Goal: Task Accomplishment & Management: Use online tool/utility

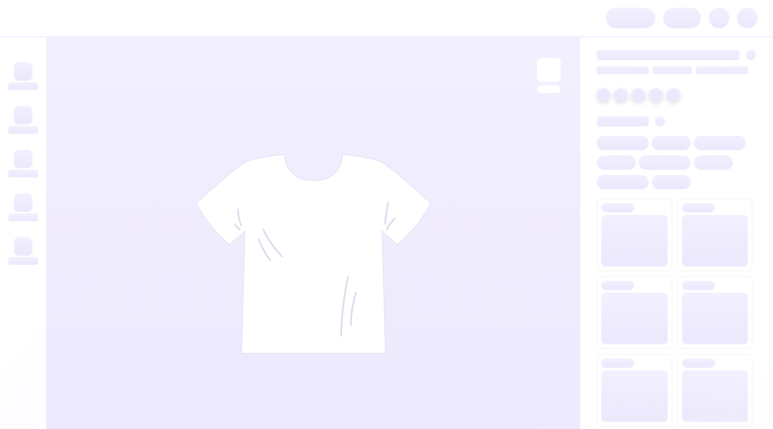
click at [148, 320] on div at bounding box center [313, 254] width 534 height 432
click at [439, 107] on div at bounding box center [313, 254] width 534 height 432
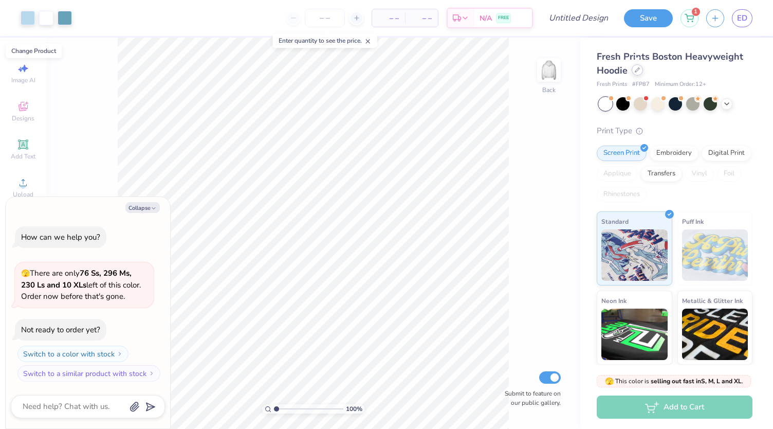
click at [639, 70] on icon at bounding box center [637, 69] width 5 height 5
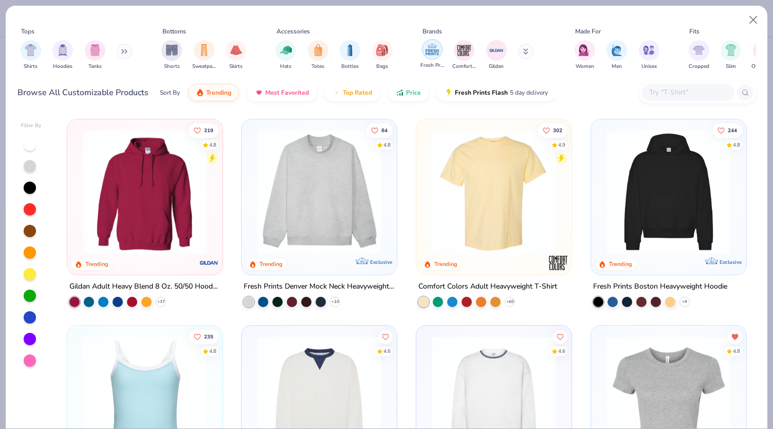
click at [428, 49] on img "filter for Fresh Prints" at bounding box center [431, 49] width 15 height 15
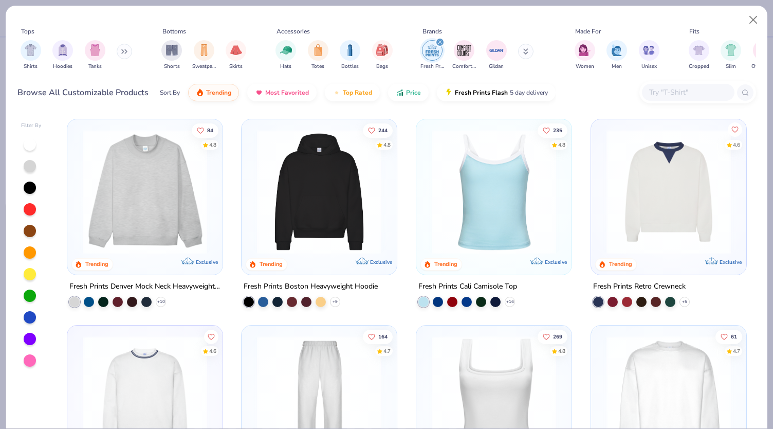
click at [732, 127] on icon "Like" at bounding box center [734, 128] width 7 height 7
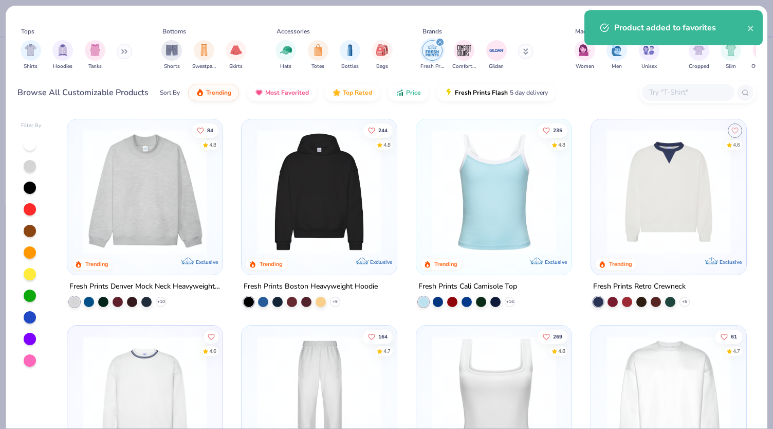
scroll to position [194, 0]
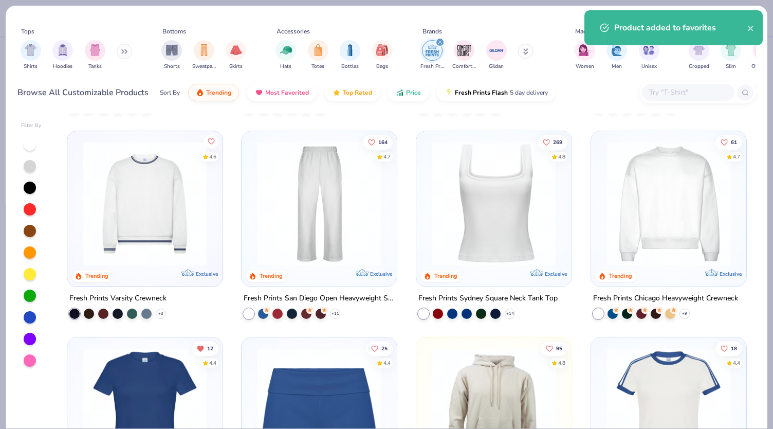
click at [208, 138] on icon "Like" at bounding box center [211, 140] width 7 height 7
click at [368, 137] on icon "Like" at bounding box center [371, 140] width 7 height 7
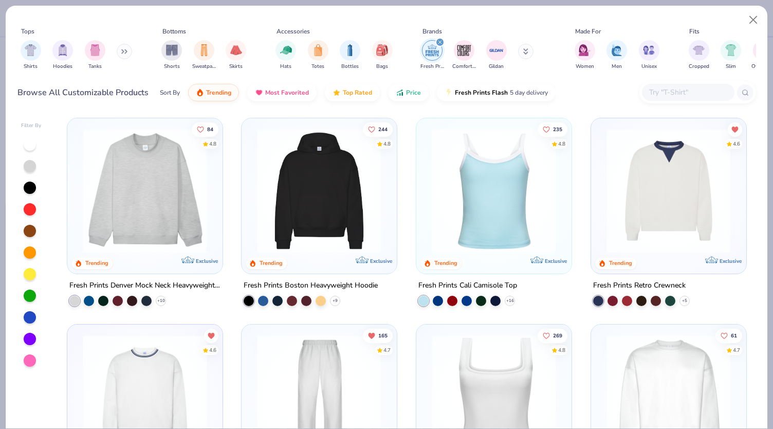
scroll to position [1, 0]
click at [756, 24] on button "Close" at bounding box center [754, 20] width 20 height 20
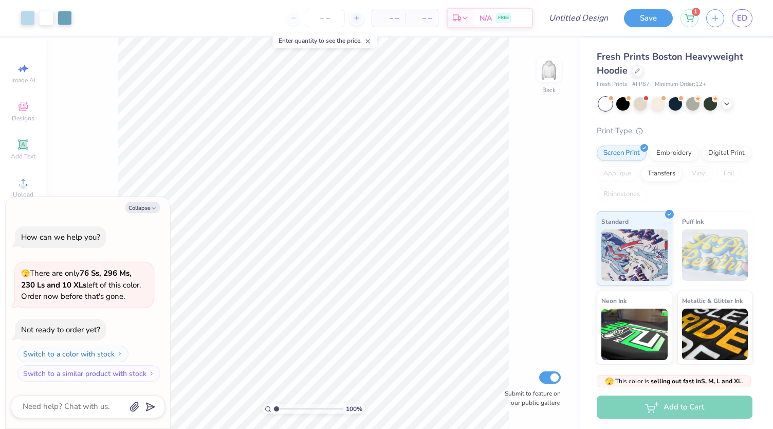
click at [641, 76] on div "Fresh Prints Boston Heavyweight Hoodie" at bounding box center [675, 64] width 156 height 28
click at [635, 72] on div at bounding box center [637, 69] width 11 height 11
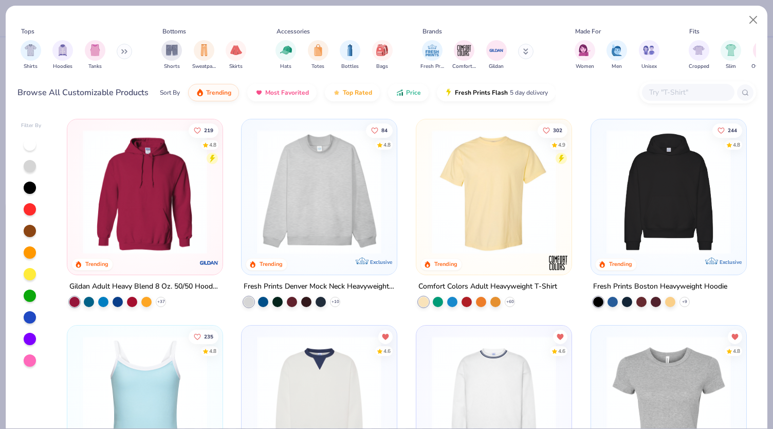
click at [343, 364] on img at bounding box center [319, 398] width 135 height 124
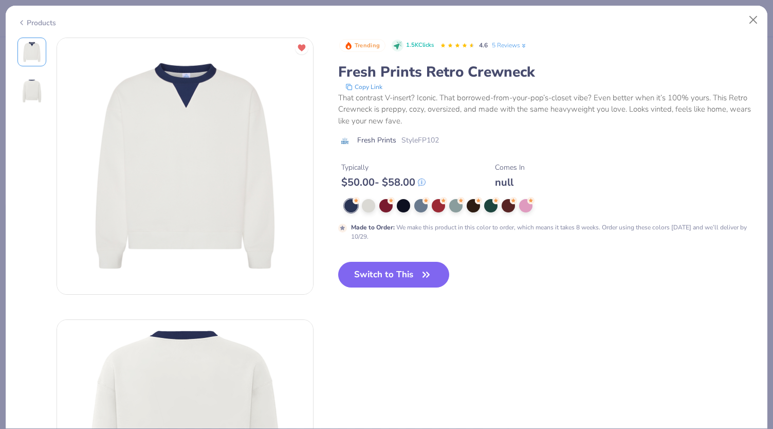
click at [464, 204] on div at bounding box center [546, 205] width 405 height 13
click at [422, 202] on icon at bounding box center [425, 199] width 7 height 7
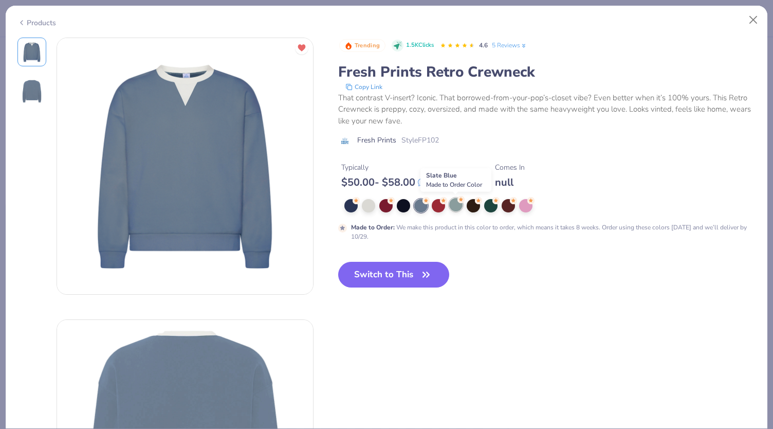
click at [458, 205] on div at bounding box center [455, 204] width 13 height 13
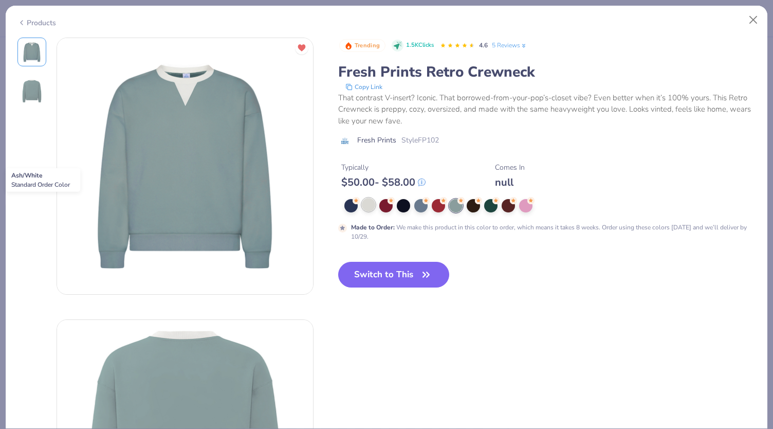
click at [368, 208] on div at bounding box center [368, 204] width 13 height 13
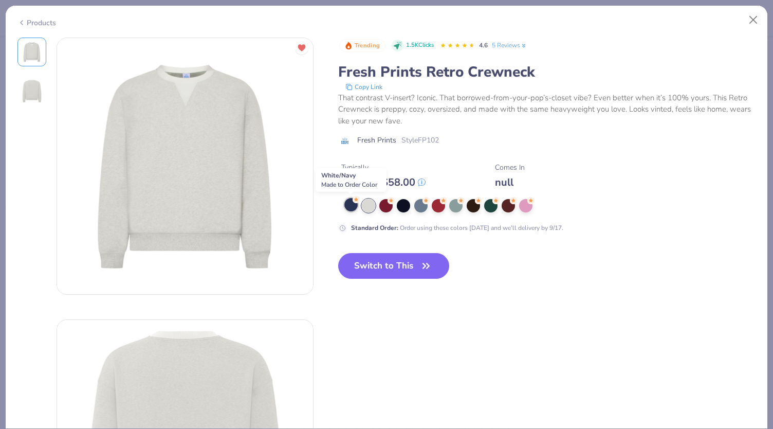
click at [350, 205] on div at bounding box center [350, 204] width 13 height 13
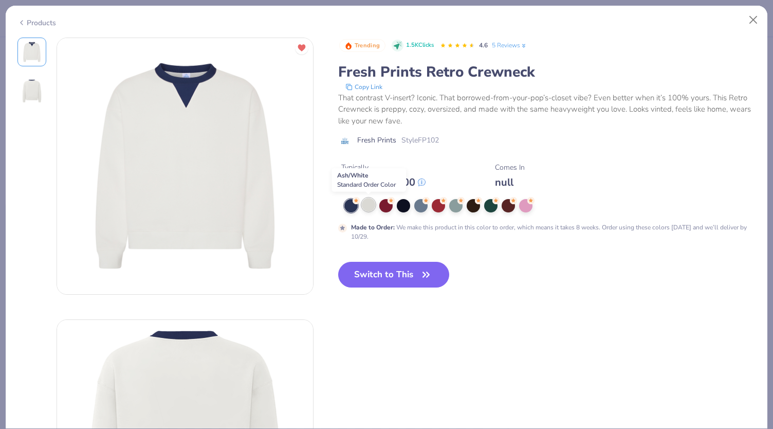
click at [366, 205] on div at bounding box center [368, 204] width 13 height 13
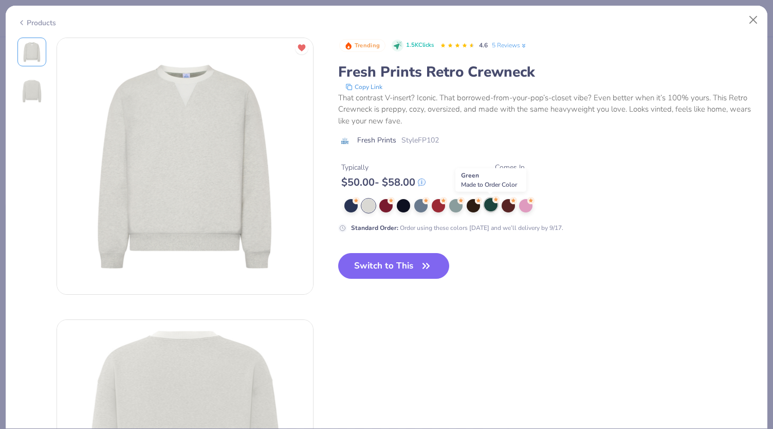
click at [490, 205] on div at bounding box center [490, 204] width 13 height 13
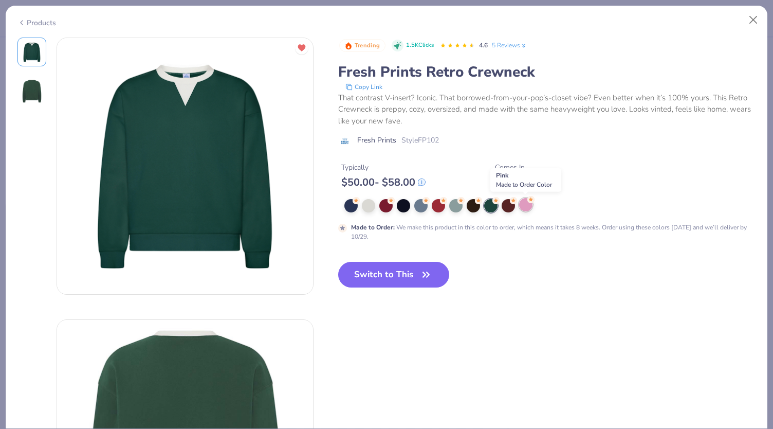
click at [527, 210] on div at bounding box center [525, 204] width 13 height 13
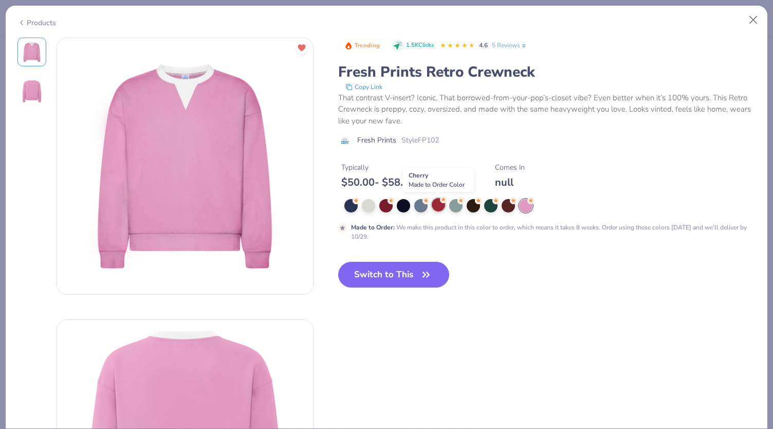
click at [437, 209] on div at bounding box center [438, 204] width 13 height 13
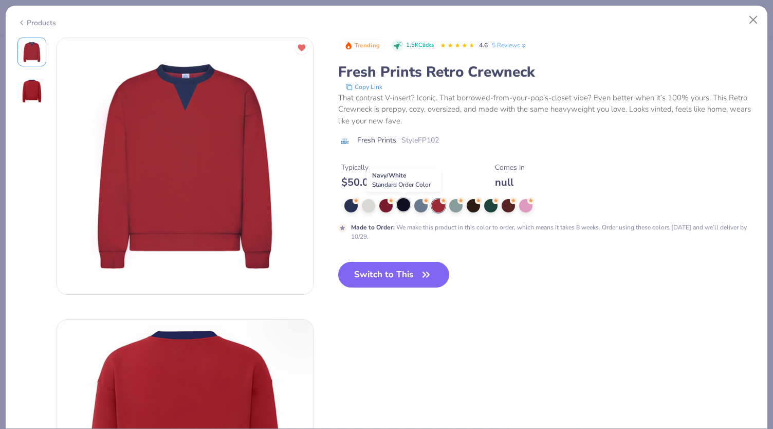
click at [407, 208] on div at bounding box center [403, 204] width 13 height 13
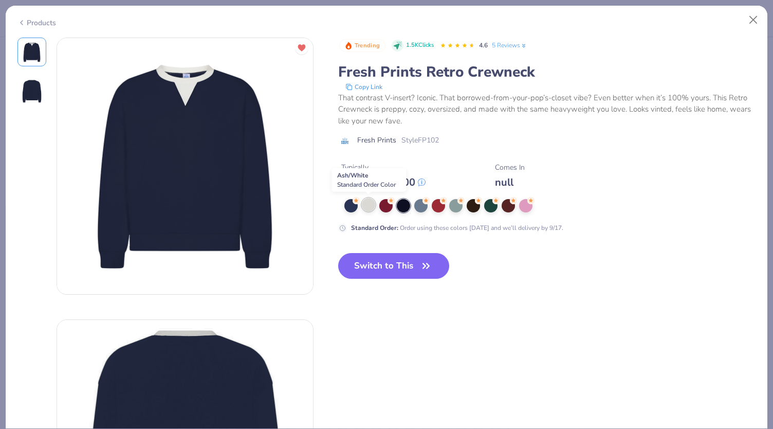
click at [373, 208] on div at bounding box center [368, 204] width 13 height 13
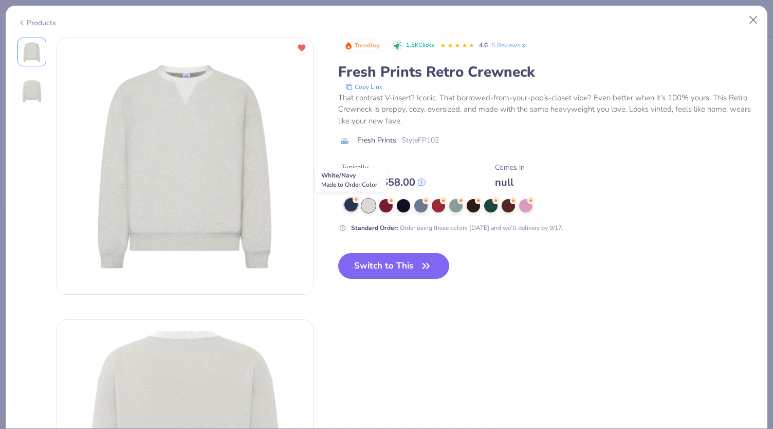
click at [350, 208] on div at bounding box center [350, 204] width 13 height 13
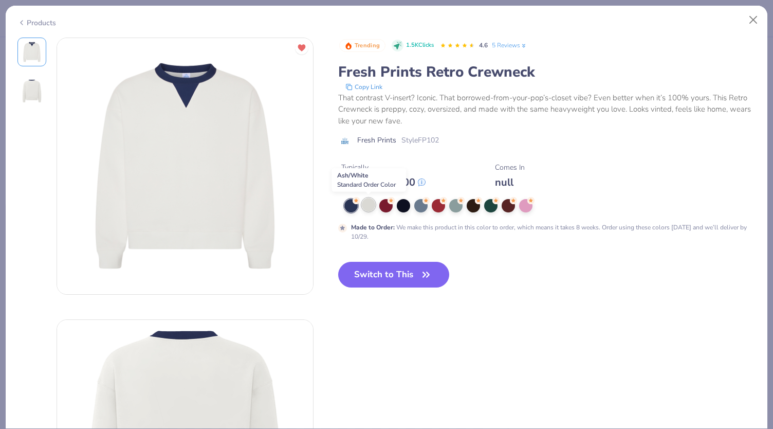
click at [367, 207] on div at bounding box center [368, 204] width 13 height 13
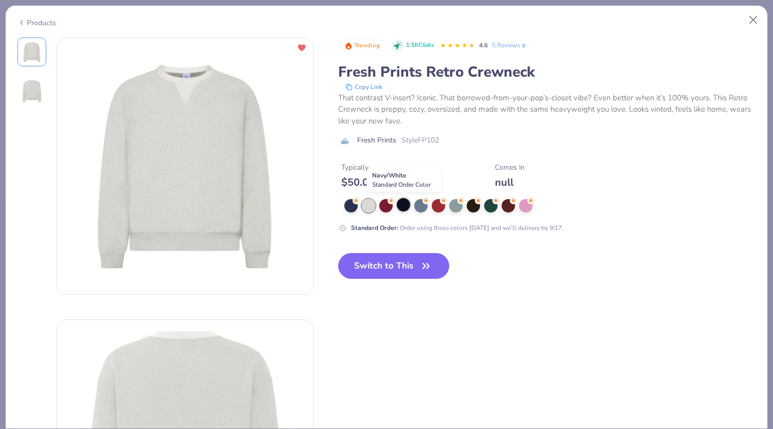
click at [405, 205] on div at bounding box center [403, 204] width 13 height 13
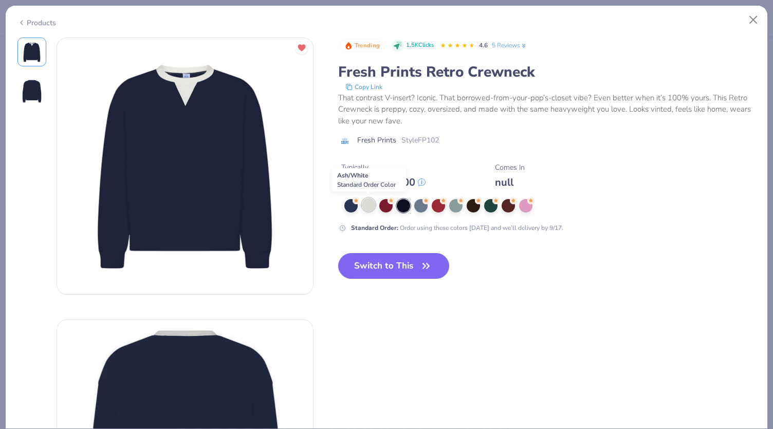
click at [373, 210] on div at bounding box center [368, 204] width 13 height 13
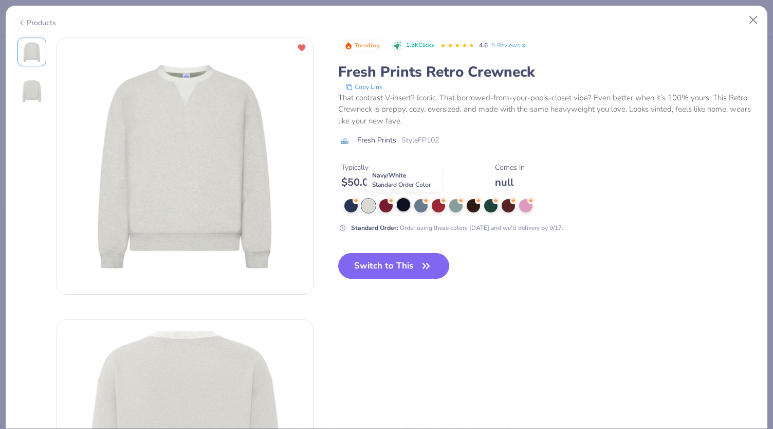
click at [403, 207] on div at bounding box center [403, 204] width 13 height 13
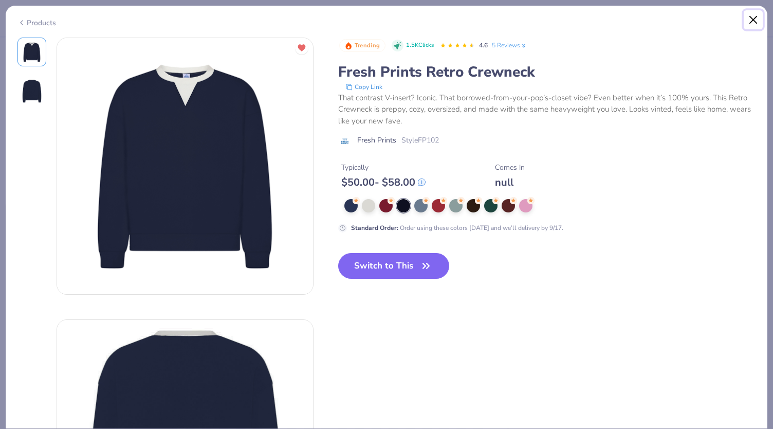
click at [753, 20] on button "Close" at bounding box center [754, 20] width 20 height 20
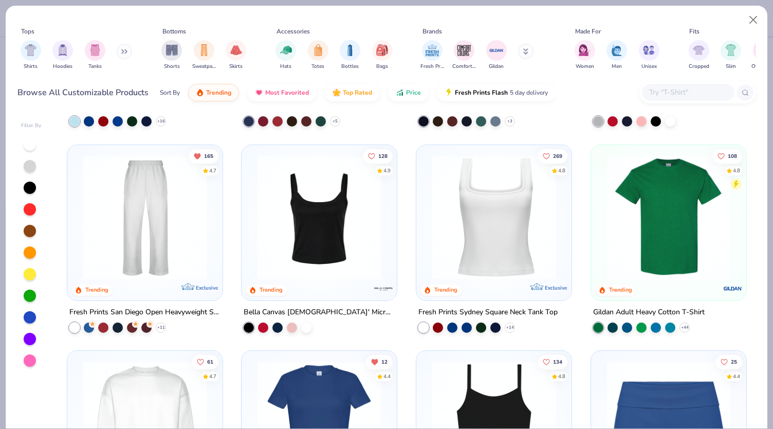
scroll to position [144, 0]
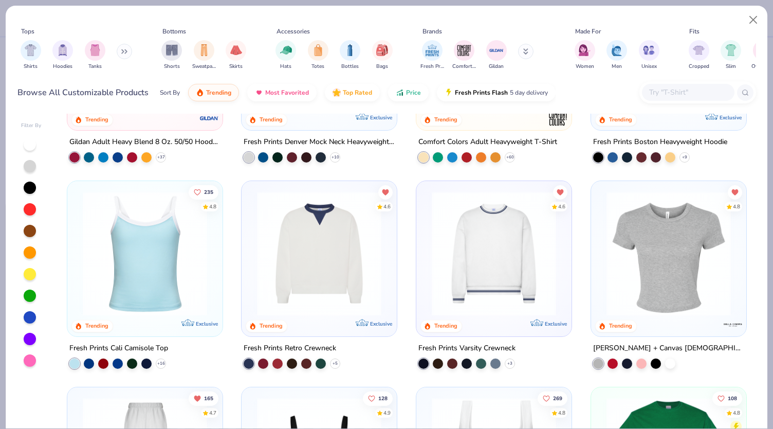
click at [495, 234] on img at bounding box center [494, 253] width 135 height 124
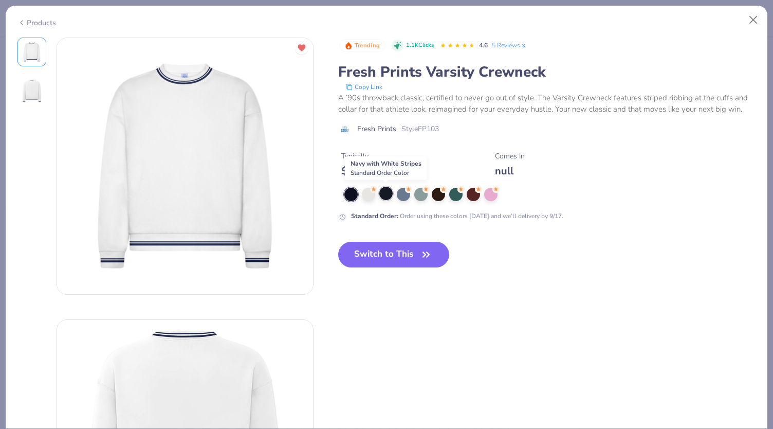
click at [381, 192] on div at bounding box center [385, 193] width 13 height 13
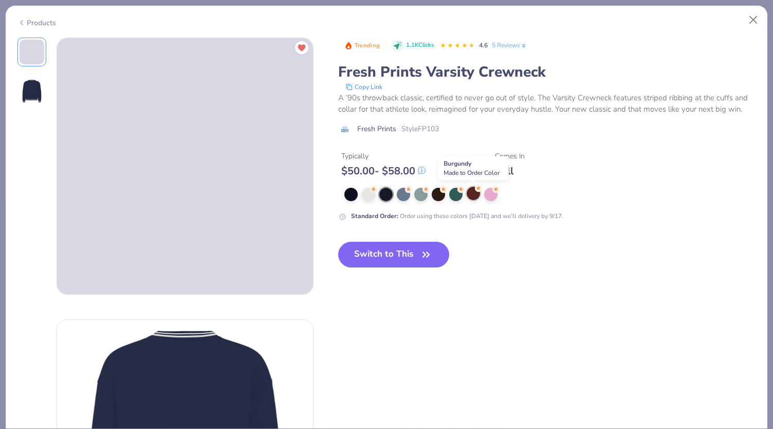
click at [469, 197] on div at bounding box center [473, 193] width 13 height 13
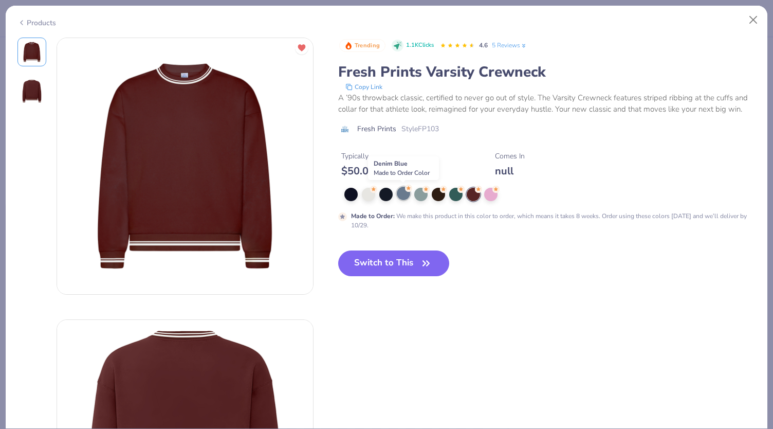
click at [403, 197] on div at bounding box center [403, 193] width 13 height 13
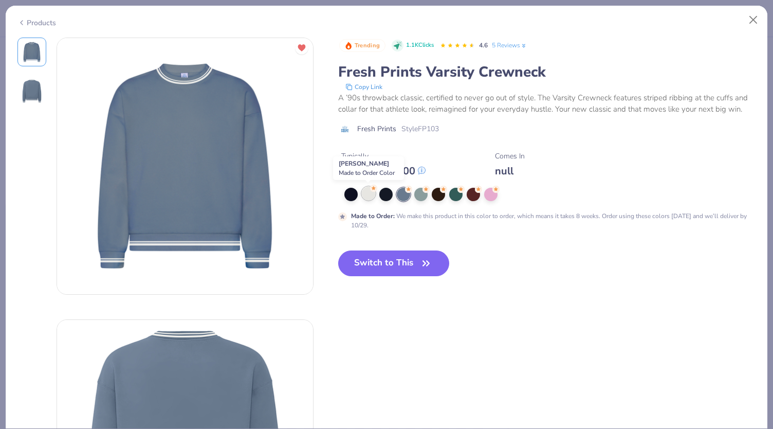
click at [369, 195] on div at bounding box center [368, 193] width 13 height 13
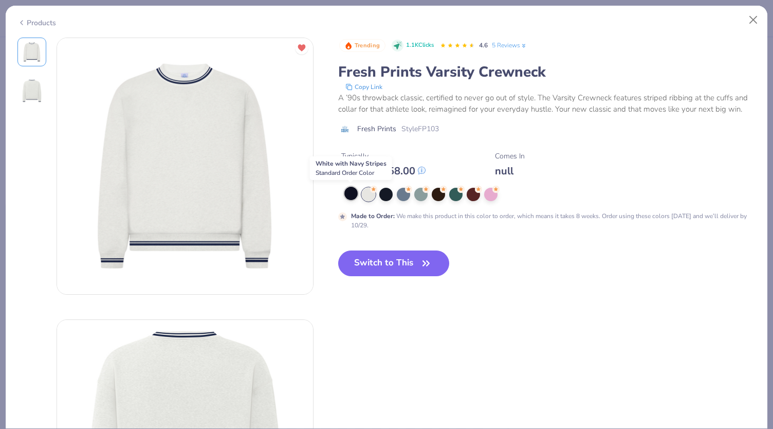
click at [346, 195] on div at bounding box center [350, 193] width 13 height 13
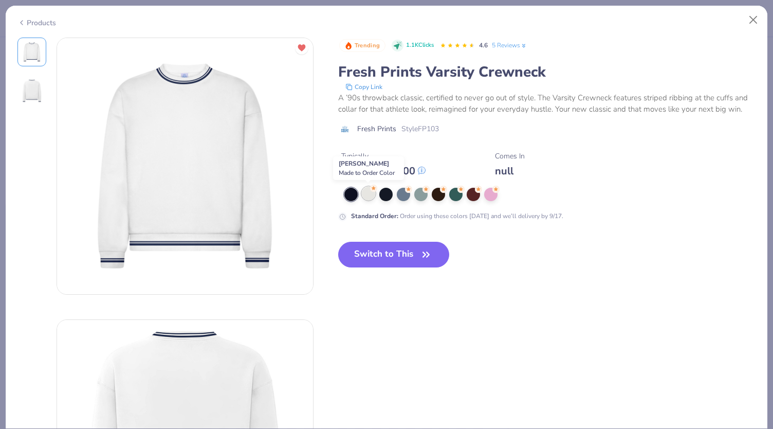
click at [367, 195] on div at bounding box center [368, 193] width 13 height 13
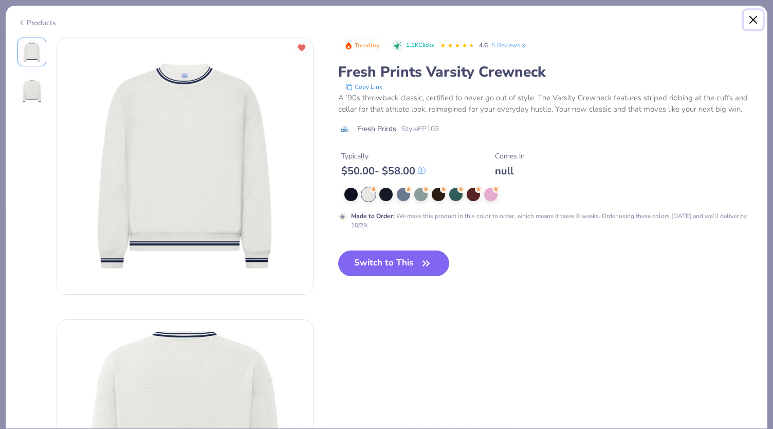
click at [753, 18] on button "Close" at bounding box center [754, 20] width 20 height 20
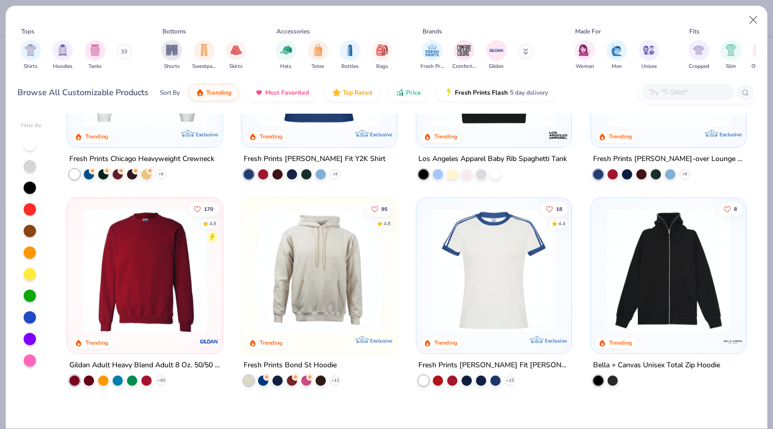
scroll to position [474, 0]
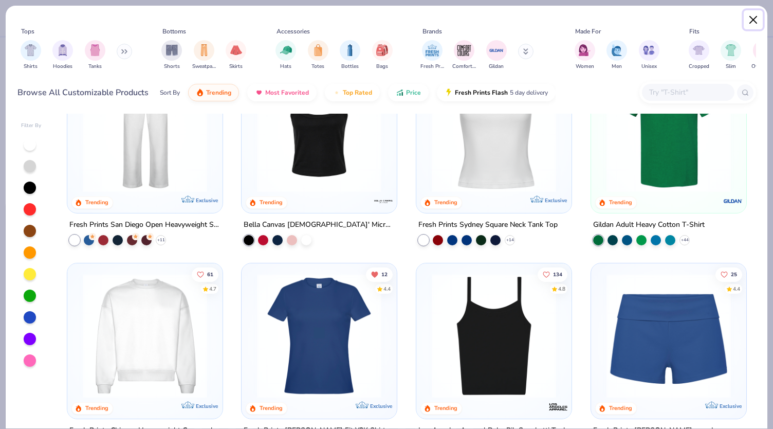
click at [756, 21] on button "Close" at bounding box center [754, 20] width 20 height 20
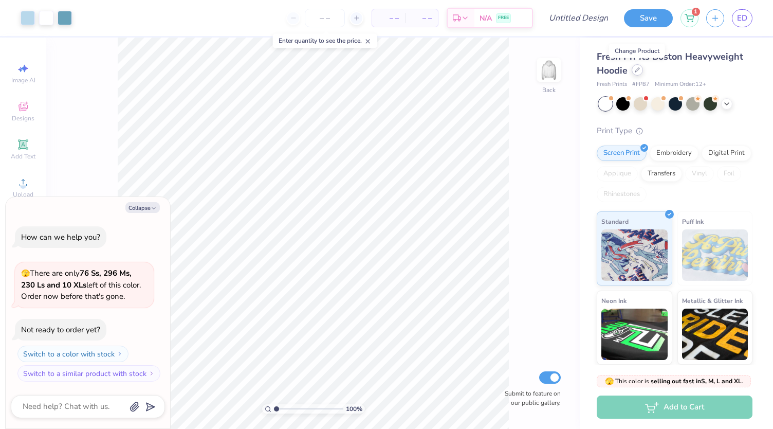
click at [638, 73] on div at bounding box center [637, 69] width 11 height 11
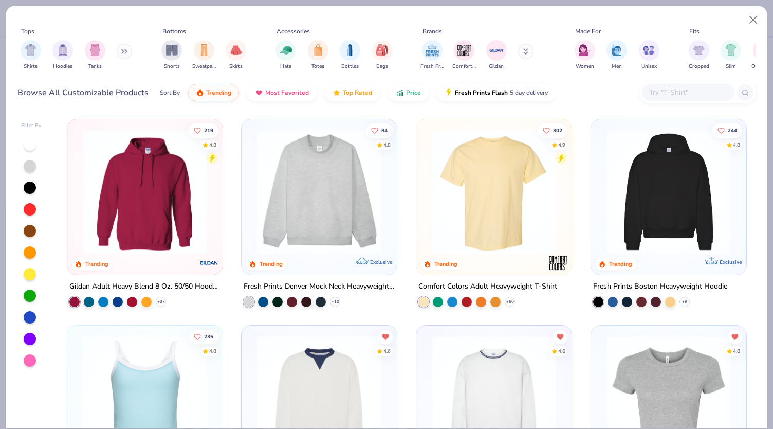
click at [329, 351] on img at bounding box center [319, 398] width 135 height 124
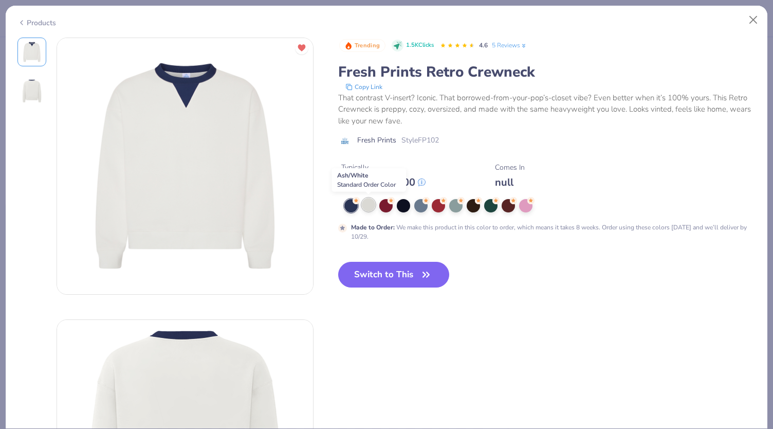
click at [367, 208] on div at bounding box center [368, 204] width 13 height 13
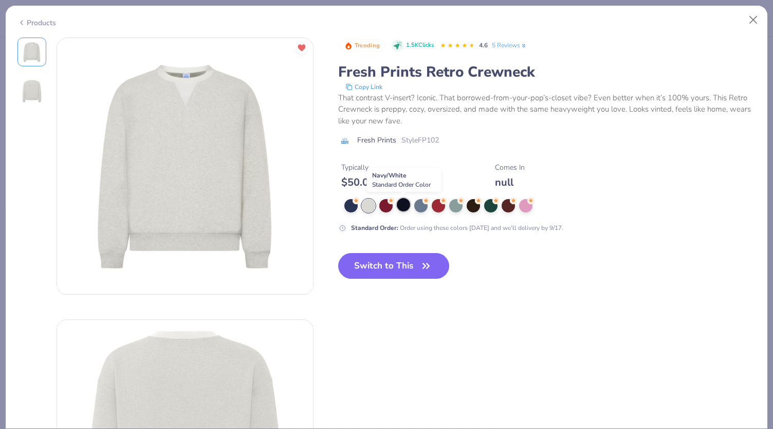
click at [405, 207] on div at bounding box center [403, 204] width 13 height 13
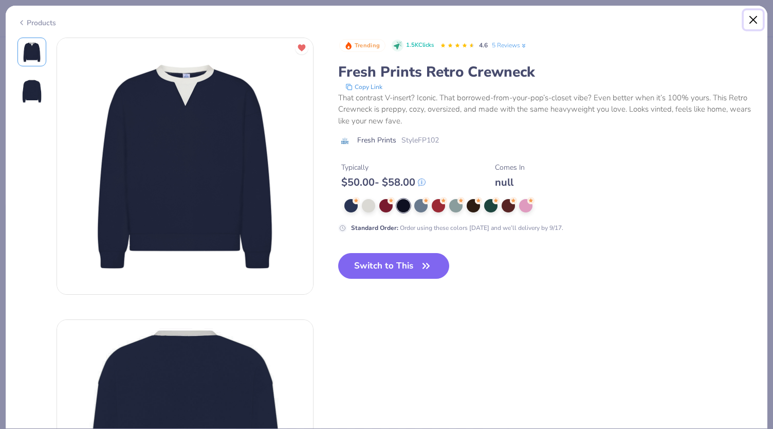
click at [755, 15] on button "Close" at bounding box center [754, 20] width 20 height 20
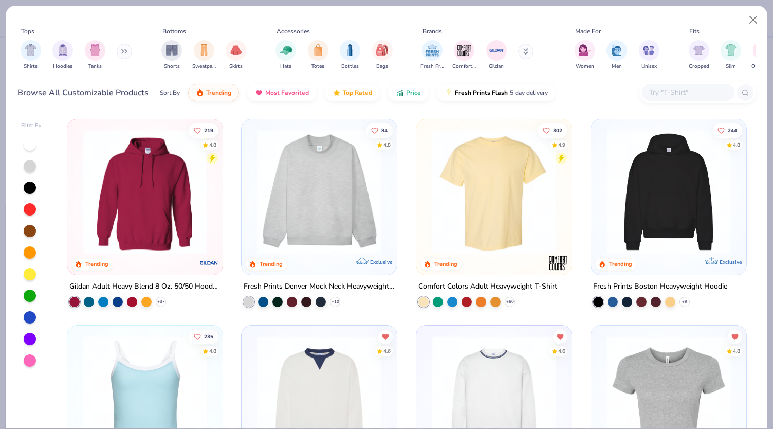
click at [481, 336] on img at bounding box center [494, 398] width 135 height 124
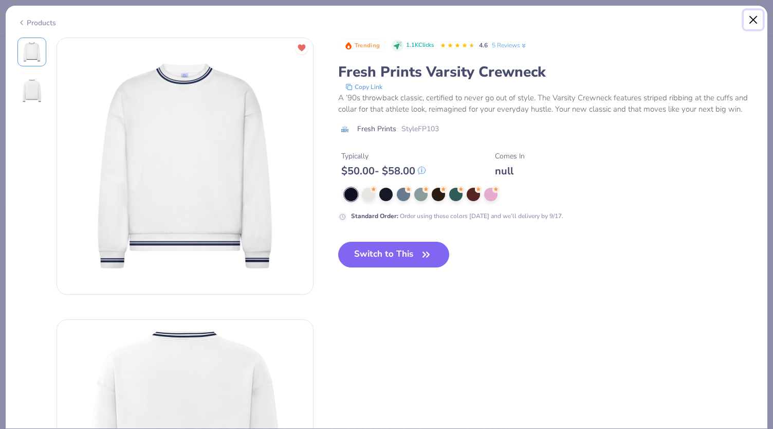
click at [749, 20] on button "Close" at bounding box center [754, 20] width 20 height 20
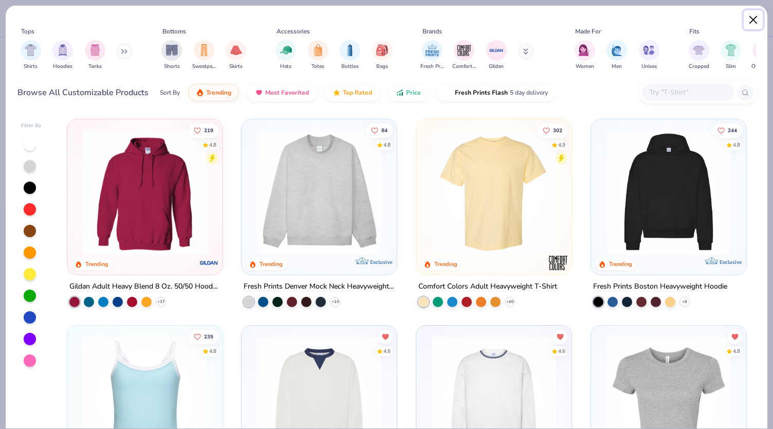
click at [749, 20] on button "Close" at bounding box center [754, 20] width 20 height 20
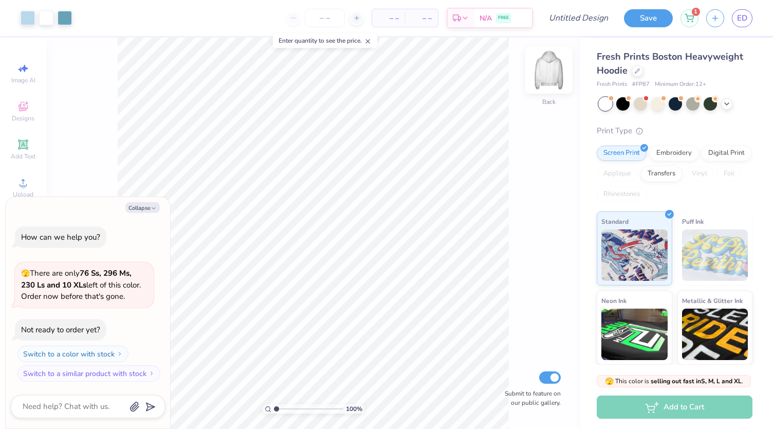
click at [548, 70] on img at bounding box center [548, 69] width 41 height 41
click at [637, 72] on icon at bounding box center [637, 69] width 5 height 5
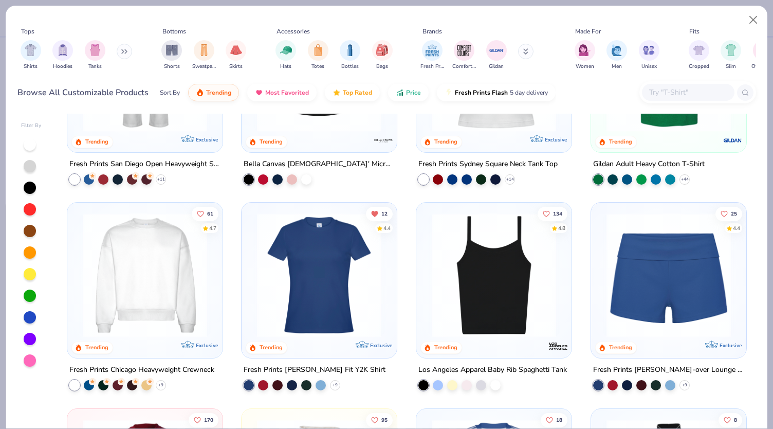
scroll to position [535, 0]
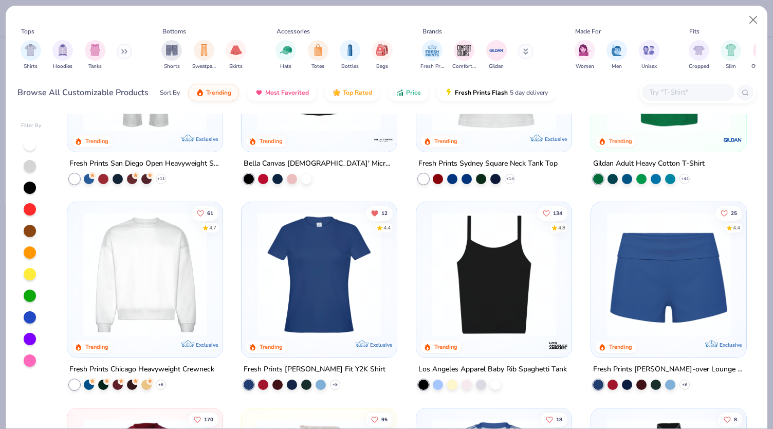
click at [330, 275] on img at bounding box center [319, 274] width 135 height 124
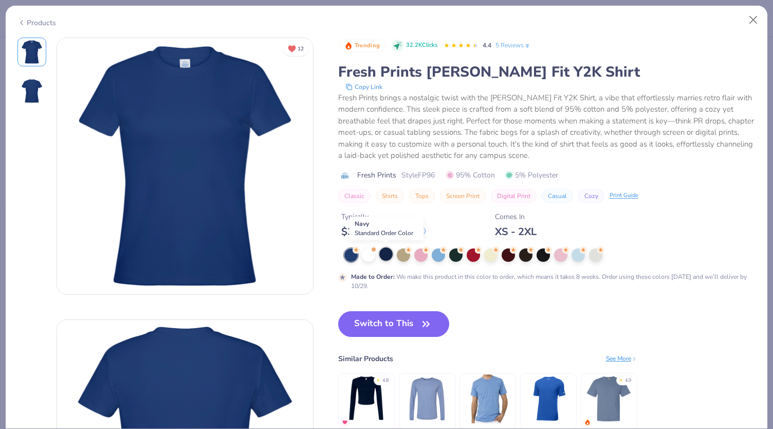
click at [383, 256] on div at bounding box center [385, 253] width 13 height 13
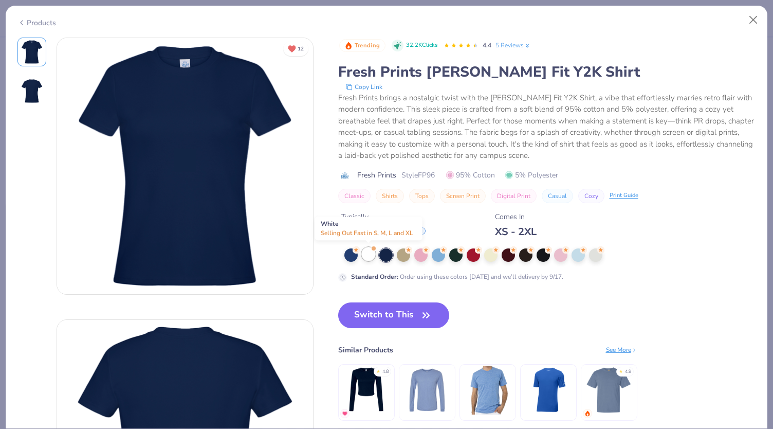
click at [371, 255] on div at bounding box center [368, 253] width 13 height 13
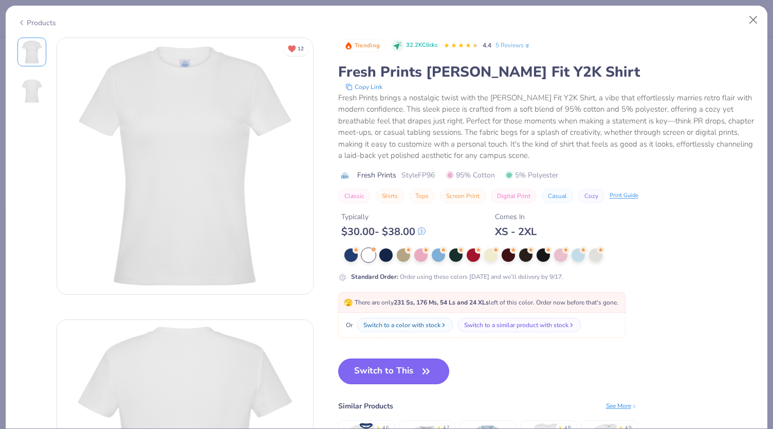
click at [381, 376] on button "Switch to This" at bounding box center [394, 371] width 112 height 26
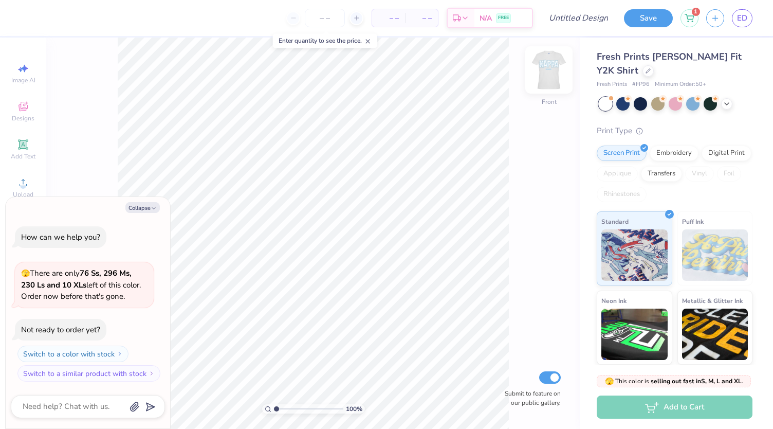
click at [561, 63] on img at bounding box center [548, 69] width 41 height 41
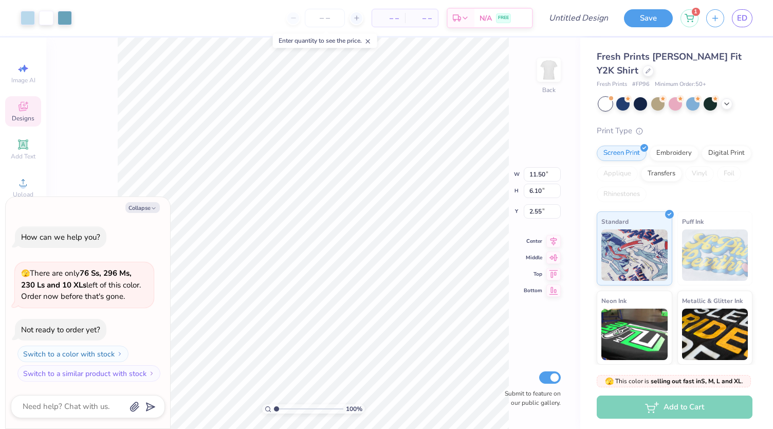
type textarea "x"
type input "6.93"
type input "3.68"
type input "4.97"
type textarea "x"
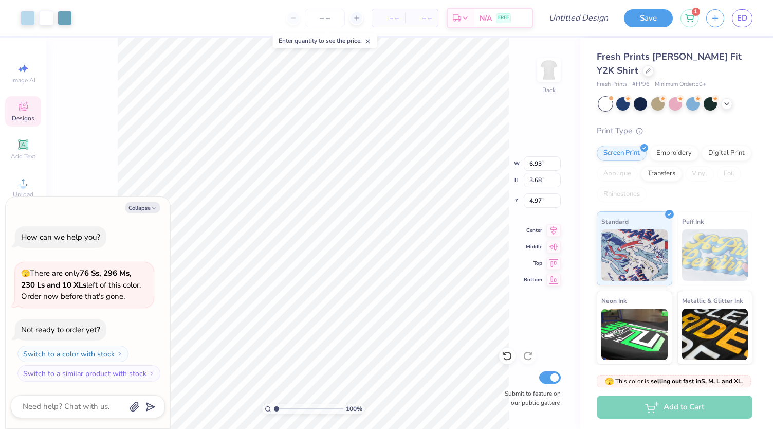
type input "2.33"
type textarea "x"
type input "8.38"
type input "4.45"
type textarea "x"
